Goal: Navigation & Orientation: Go to known website

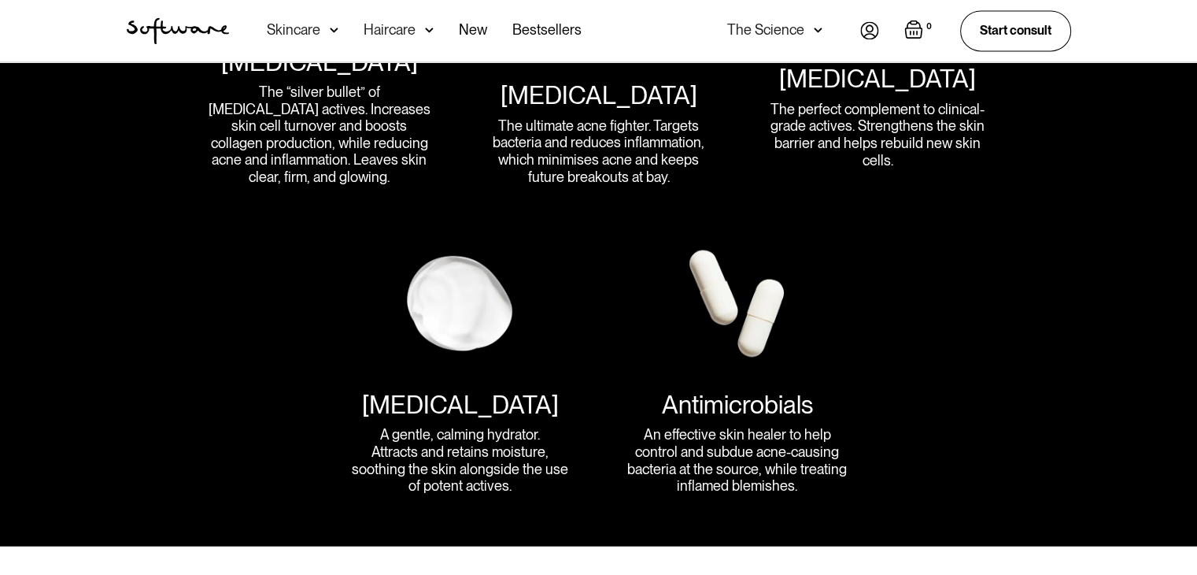
scroll to position [2361, 0]
